Goal: Navigation & Orientation: Find specific page/section

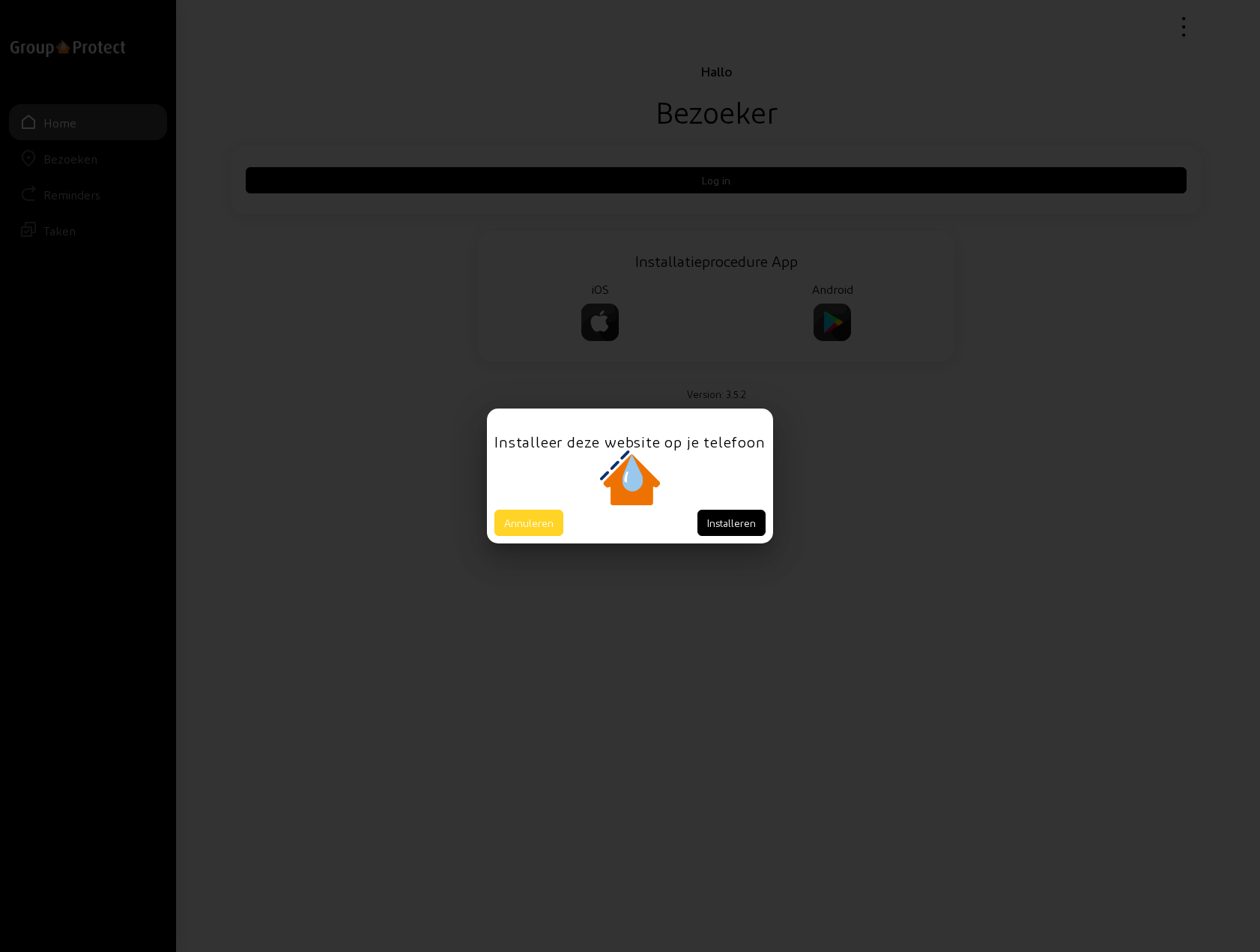
click at [528, 520] on button "Annuleren" at bounding box center [529, 522] width 69 height 26
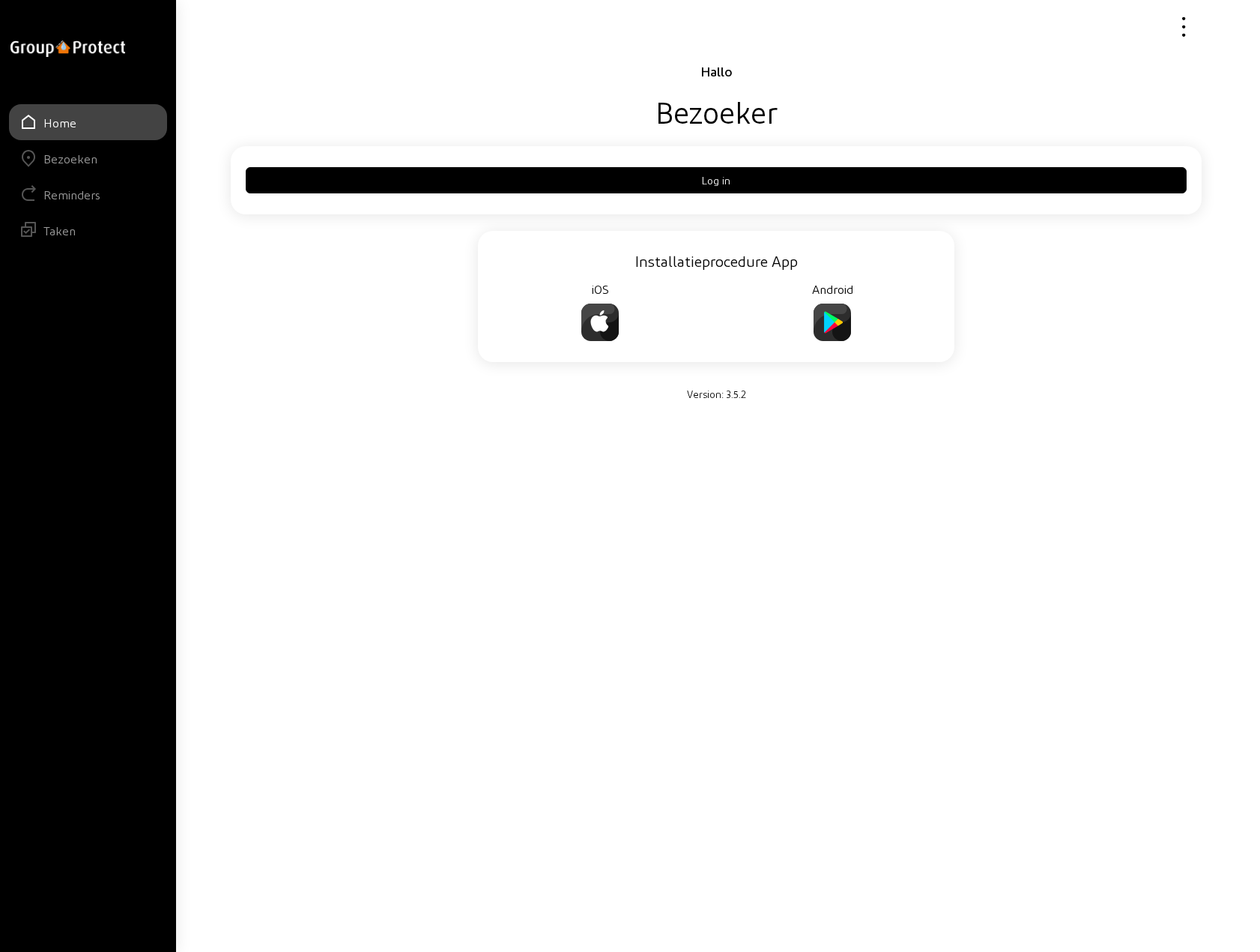
click at [716, 180] on button "Log in" at bounding box center [716, 180] width 941 height 26
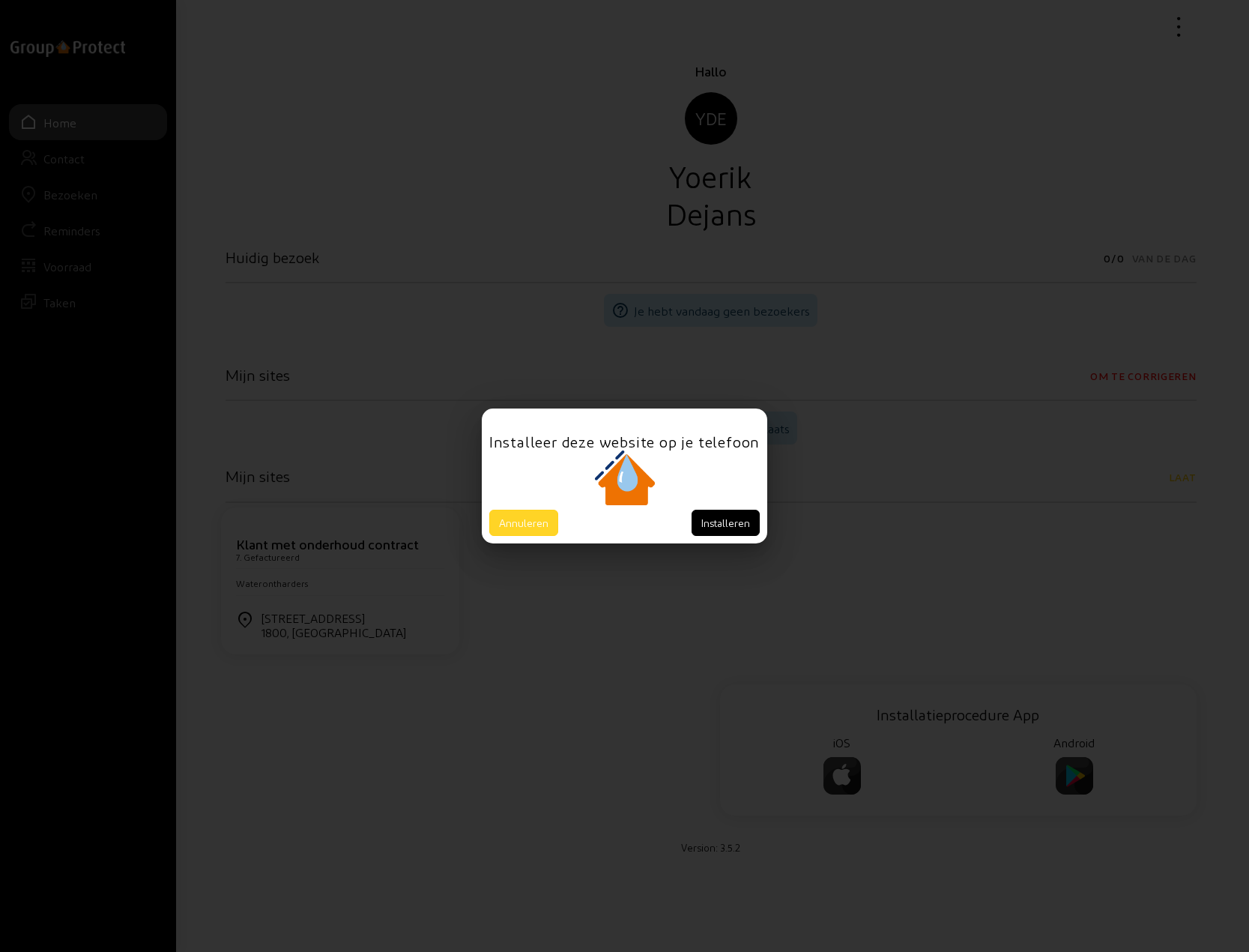
click at [527, 520] on button "Annuleren" at bounding box center [523, 522] width 69 height 26
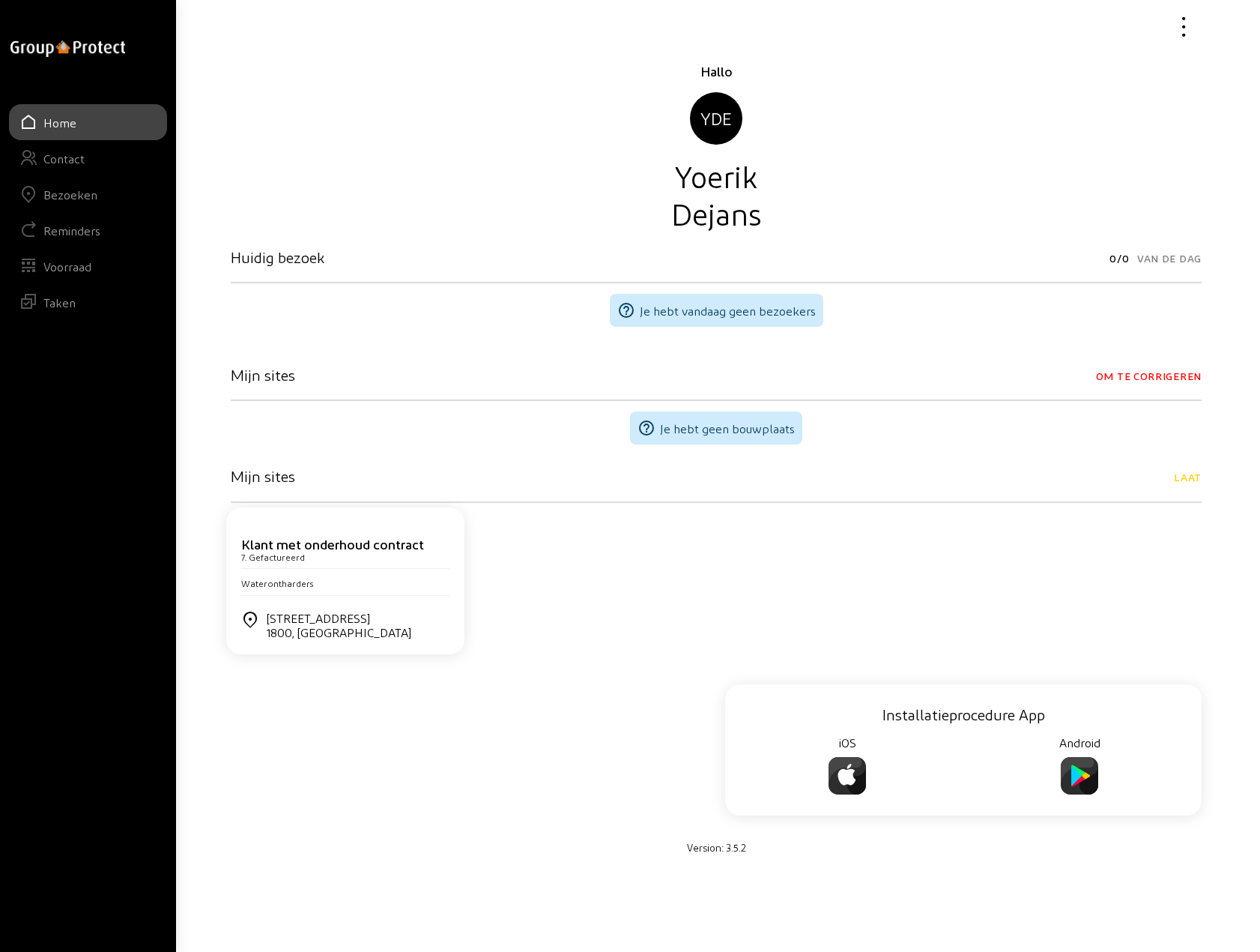
click at [72, 194] on div "Bezoeken" at bounding box center [70, 194] width 54 height 14
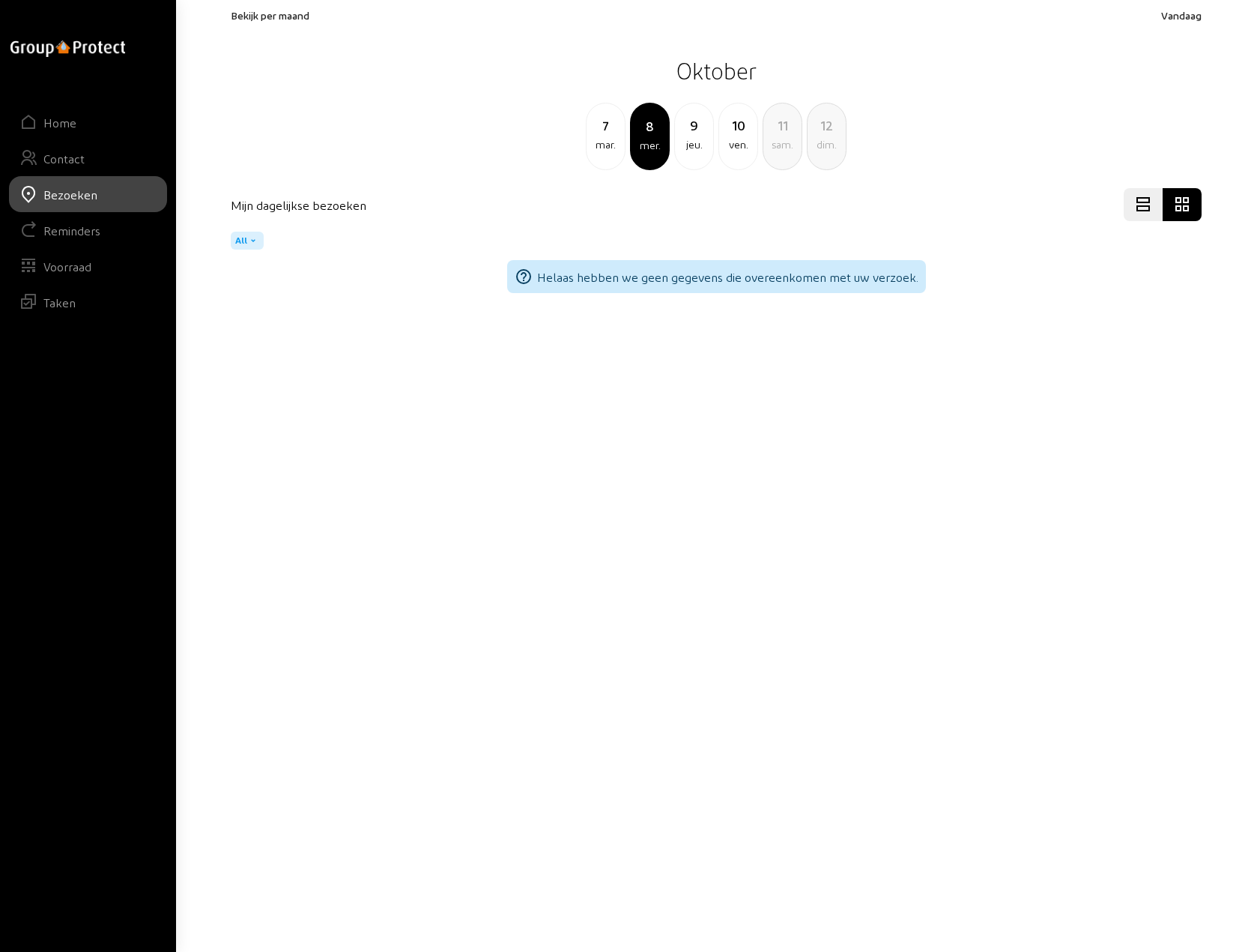
click at [275, 13] on span "Bekijk per maand" at bounding box center [270, 15] width 79 height 13
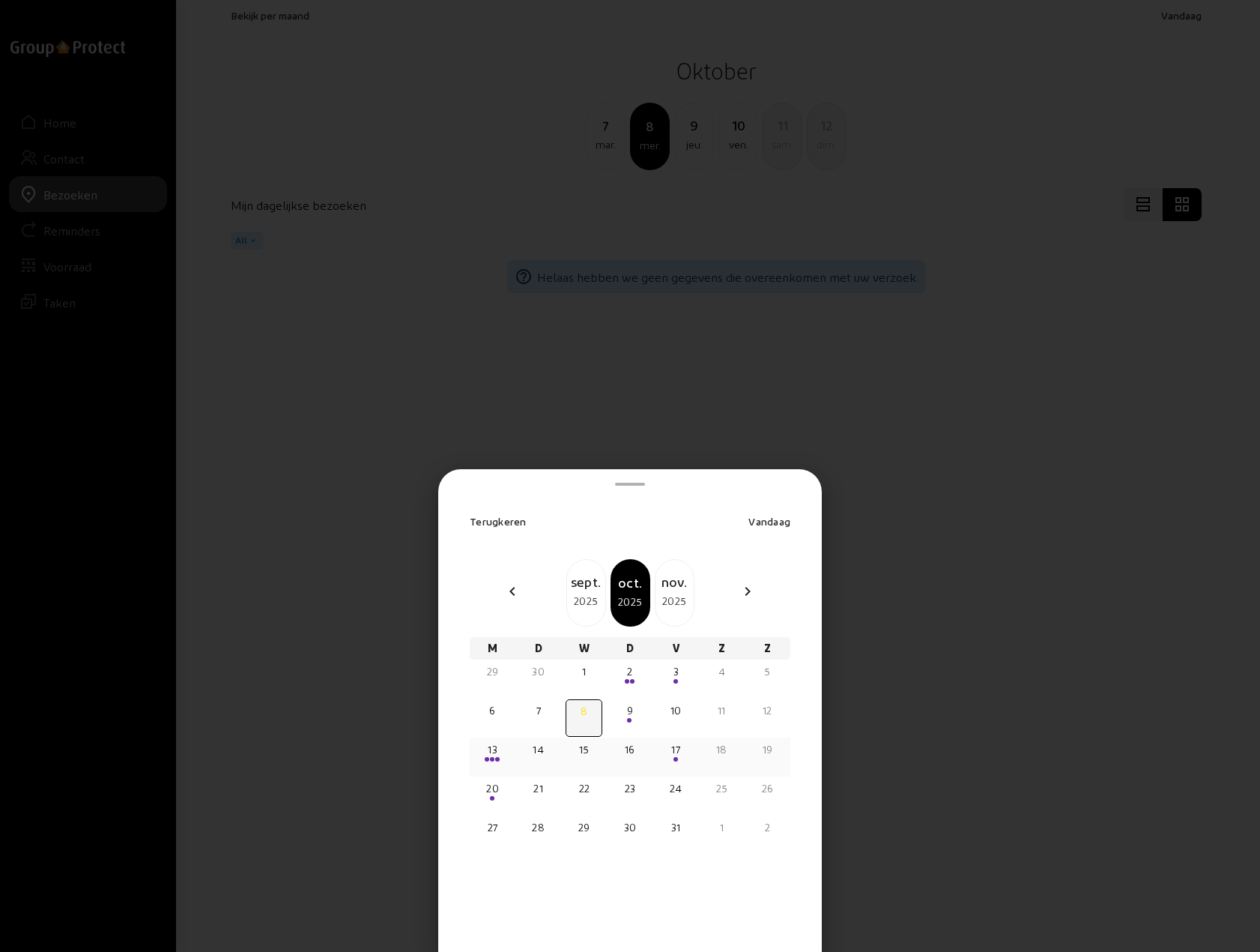
click at [494, 756] on div "13" at bounding box center [492, 749] width 34 height 15
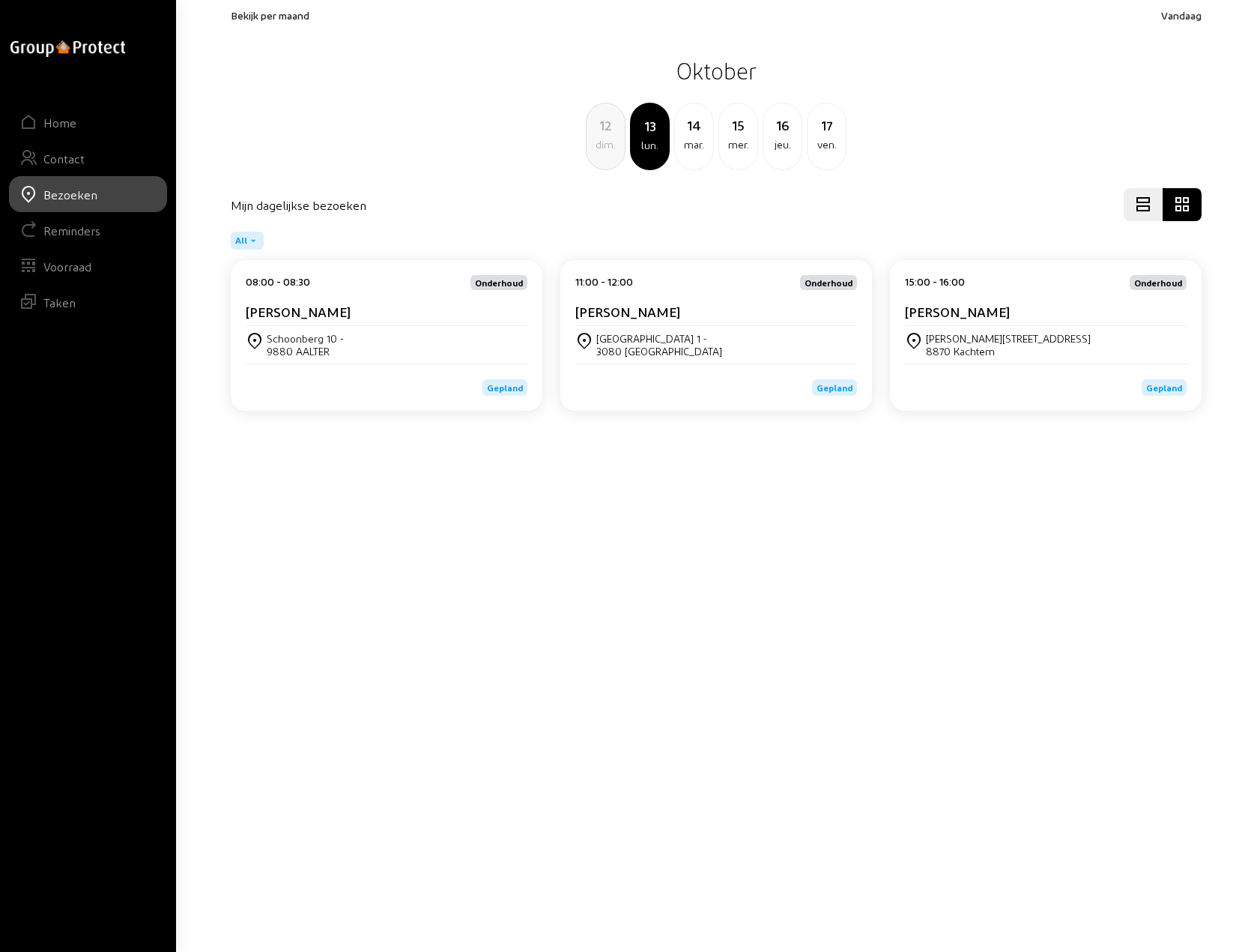
click at [972, 313] on cam-card-title "[PERSON_NAME]" at bounding box center [957, 311] width 105 height 16
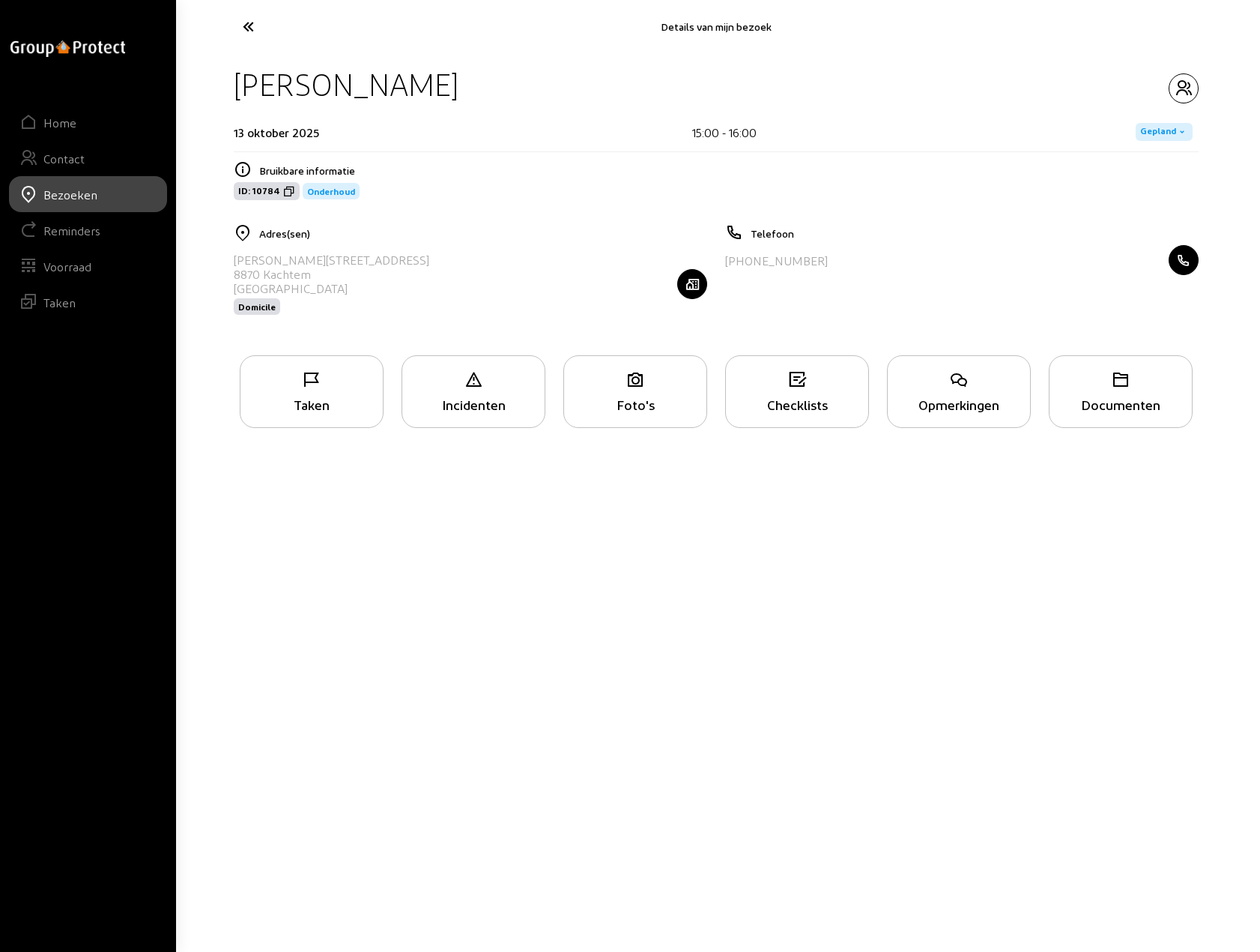
click at [694, 285] on icon "button" at bounding box center [692, 284] width 28 height 15
click at [252, 30] on icon at bounding box center [303, 26] width 138 height 26
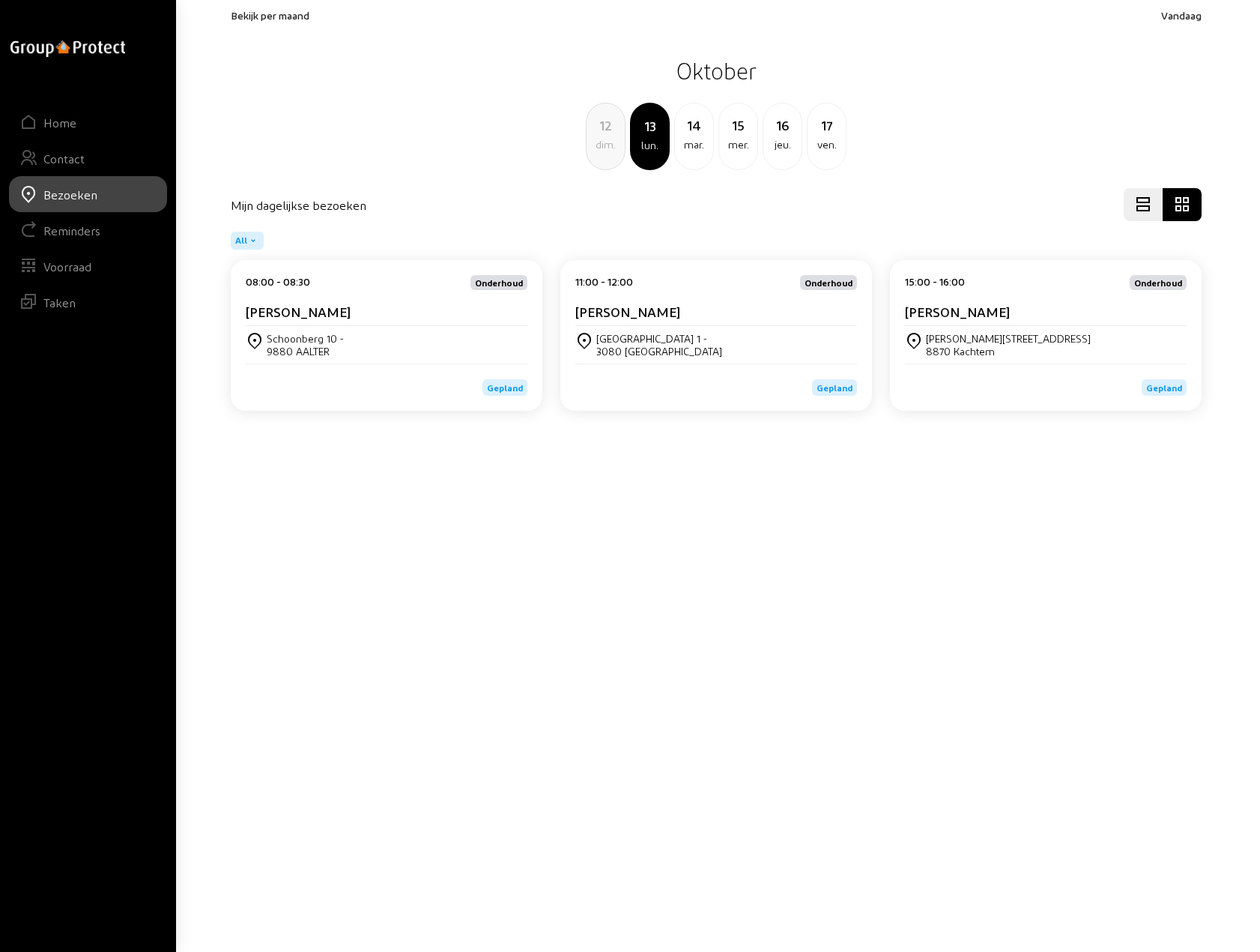
click at [265, 16] on span "Bekijk per maand" at bounding box center [270, 15] width 79 height 13
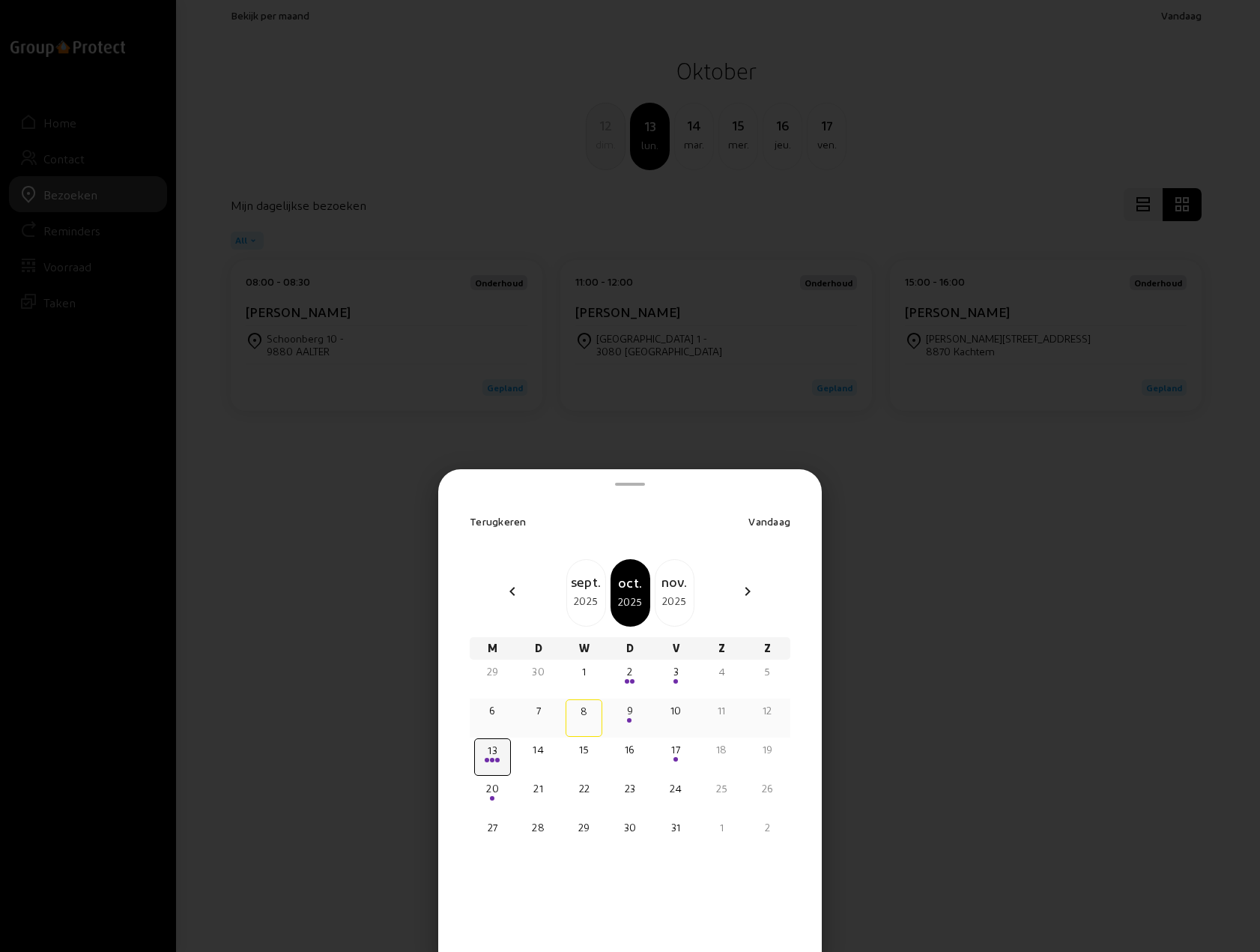
click at [629, 717] on div "9" at bounding box center [630, 710] width 34 height 15
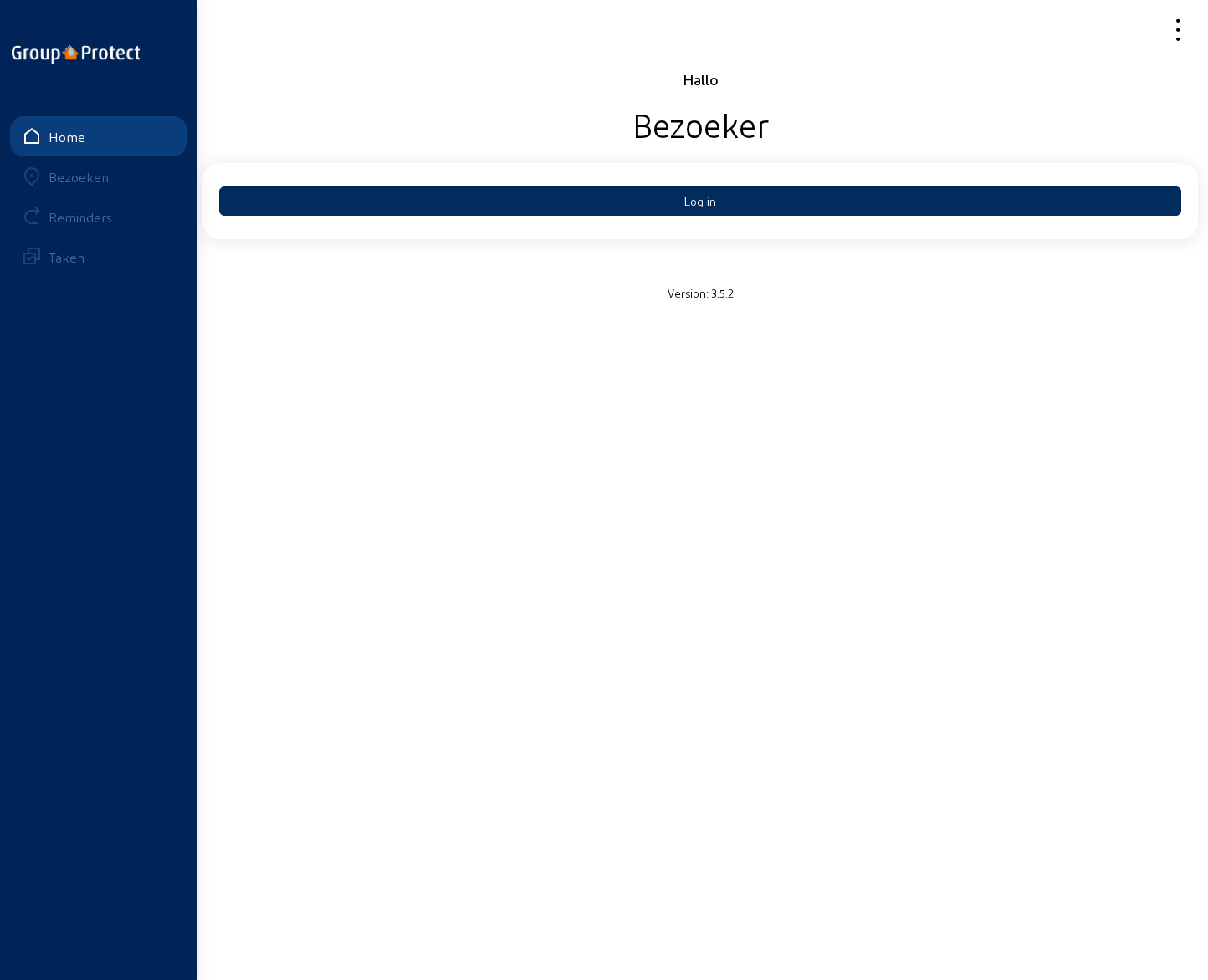
click at [718, 206] on button "Log in" at bounding box center [700, 201] width 961 height 29
